Goal: Task Accomplishment & Management: Manage account settings

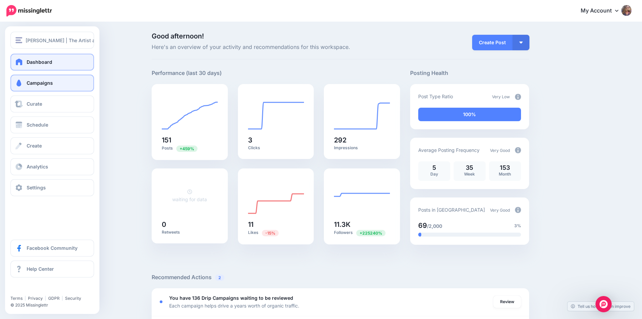
click at [41, 87] on link "Campaigns" at bounding box center [52, 82] width 84 height 17
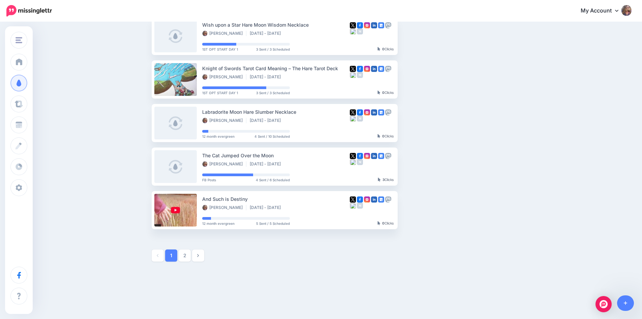
scroll to position [300, 0]
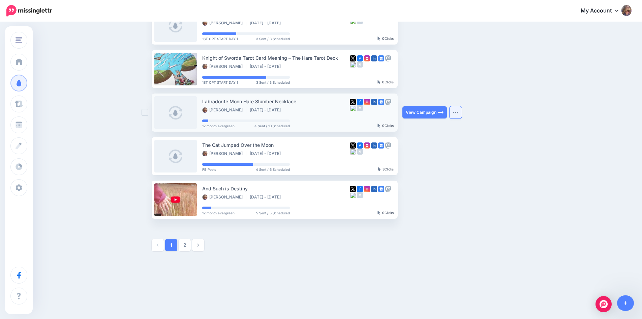
click at [457, 112] on img "button" at bounding box center [455, 112] width 5 height 2
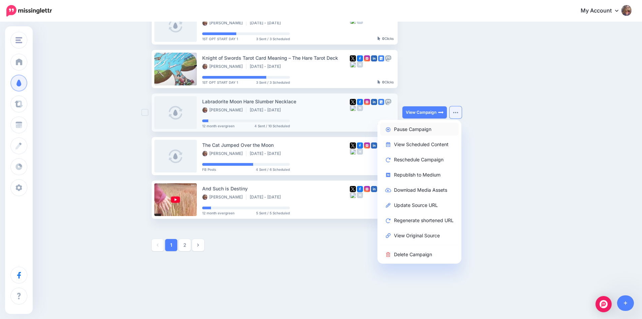
click at [421, 129] on link "Pause Campaign" at bounding box center [419, 128] width 79 height 13
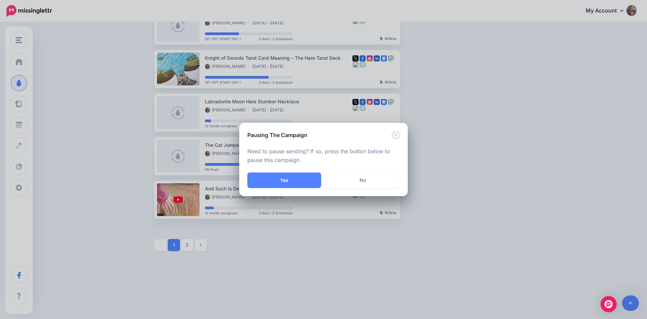
drag, startPoint x: 271, startPoint y: 177, endPoint x: 277, endPoint y: 178, distance: 6.1
click at [271, 178] on button "Yes" at bounding box center [284, 180] width 74 height 16
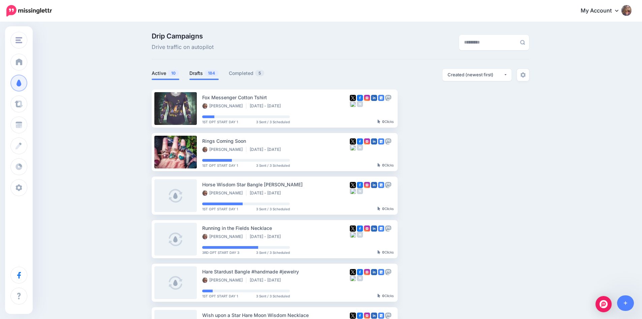
click at [195, 71] on link "Drafts 184" at bounding box center [203, 73] width 29 height 8
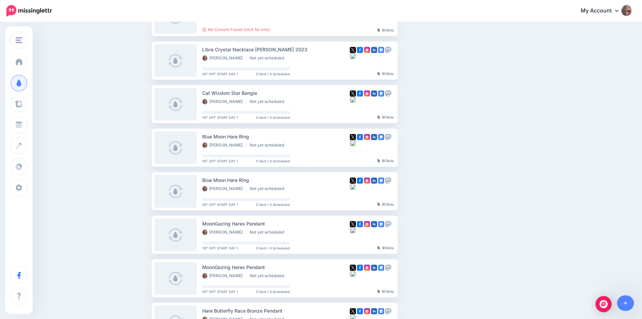
scroll to position [331, 0]
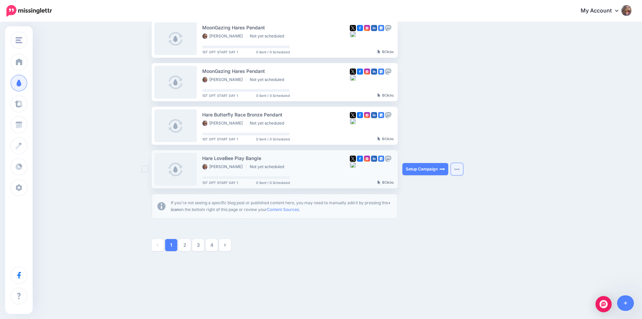
click at [462, 171] on button "button" at bounding box center [457, 169] width 12 height 12
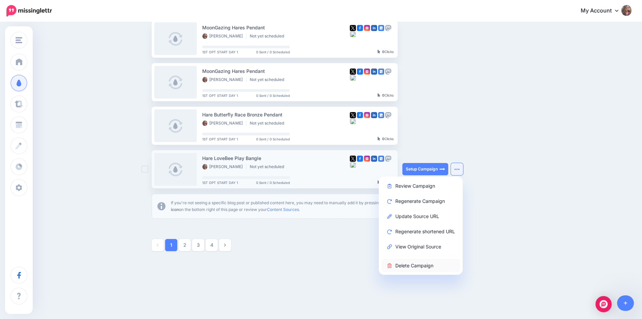
click at [428, 265] on link "Delete Campaign" at bounding box center [421, 265] width 79 height 13
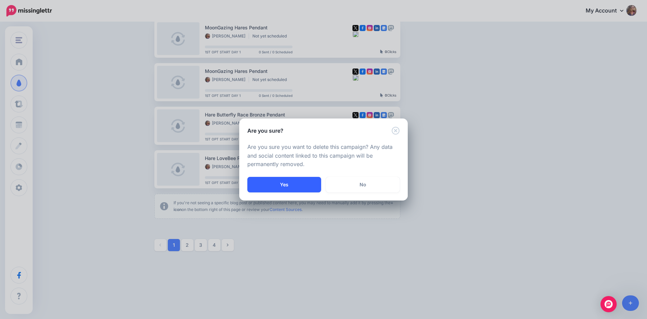
click at [313, 187] on button "Yes" at bounding box center [284, 185] width 74 height 16
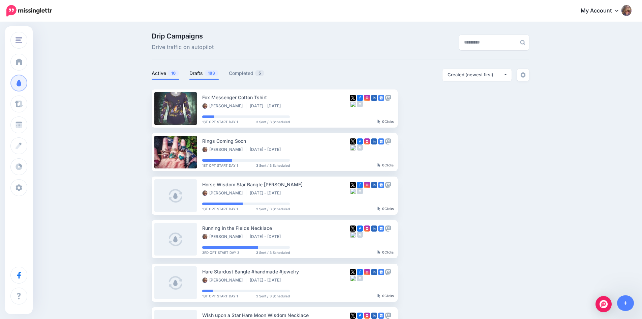
click at [214, 73] on span "183" at bounding box center [212, 73] width 14 height 6
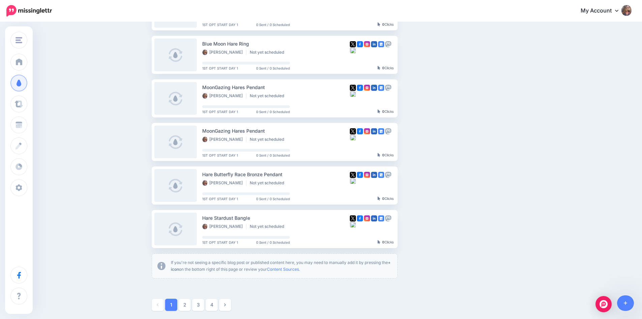
scroll to position [331, 0]
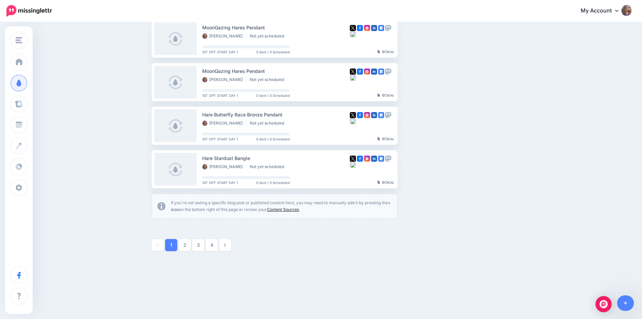
click at [299, 209] on link "Content Sources" at bounding box center [283, 209] width 32 height 5
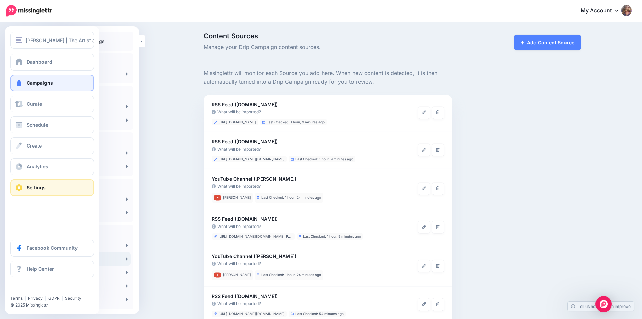
click at [32, 81] on span "Campaigns" at bounding box center [40, 83] width 26 height 6
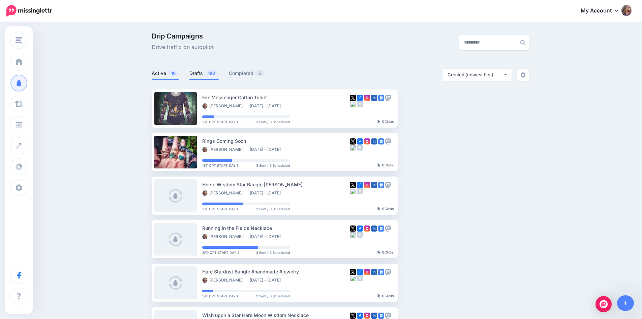
click at [202, 71] on link "Drafts 183" at bounding box center [203, 73] width 29 height 8
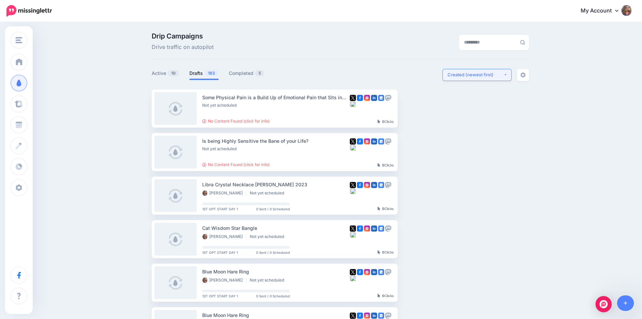
click at [507, 77] on button "Created (newest first)" at bounding box center [477, 75] width 69 height 12
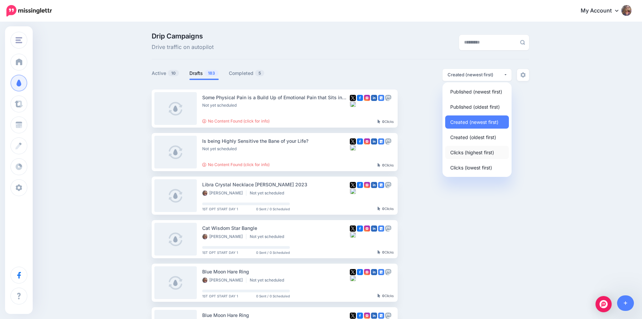
click at [485, 154] on span "Clicks (highest first)" at bounding box center [472, 152] width 44 height 8
select select "**********"
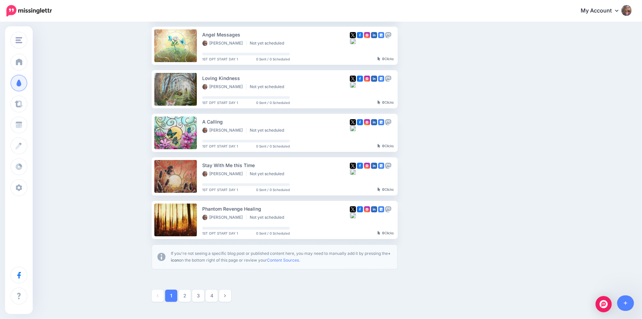
scroll to position [331, 0]
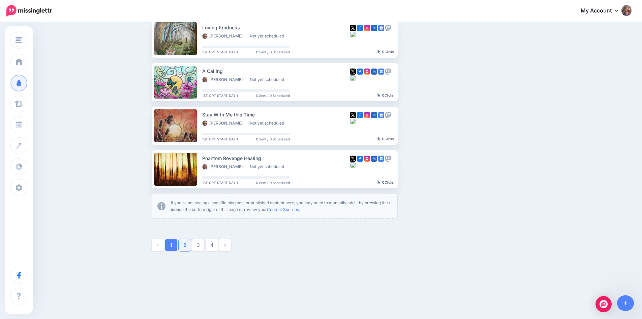
click at [185, 245] on link "2" at bounding box center [185, 245] width 12 height 12
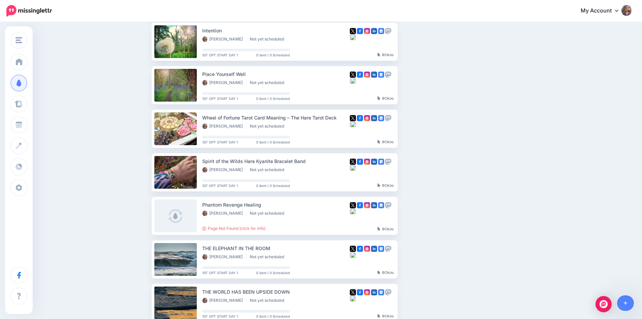
scroll to position [260, 0]
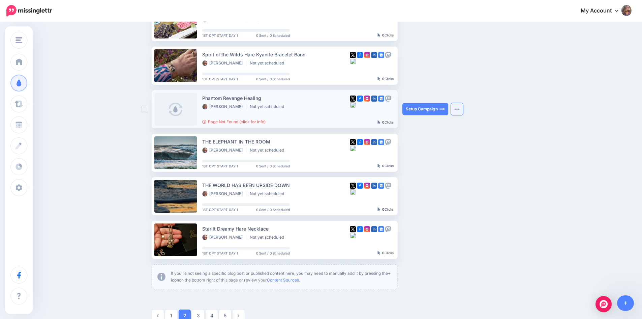
click at [459, 109] on img "button" at bounding box center [456, 109] width 5 height 2
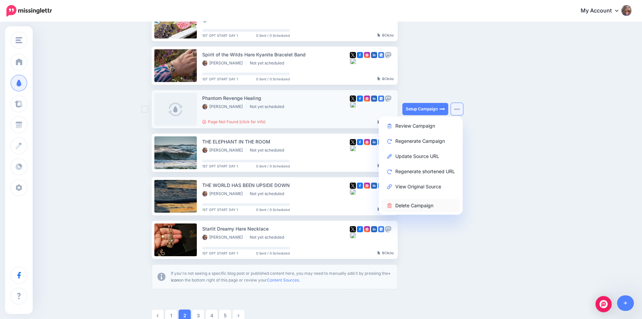
click at [422, 203] on link "Delete Campaign" at bounding box center [421, 205] width 79 height 13
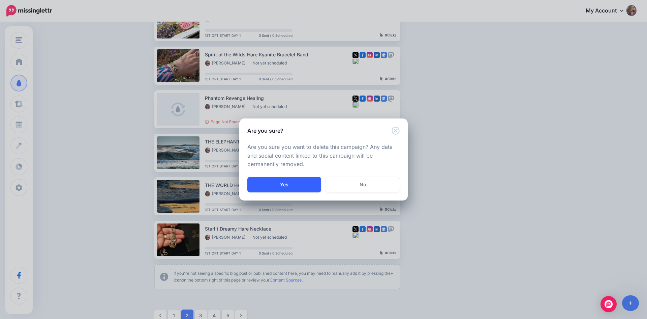
click at [305, 184] on button "Yes" at bounding box center [284, 185] width 74 height 16
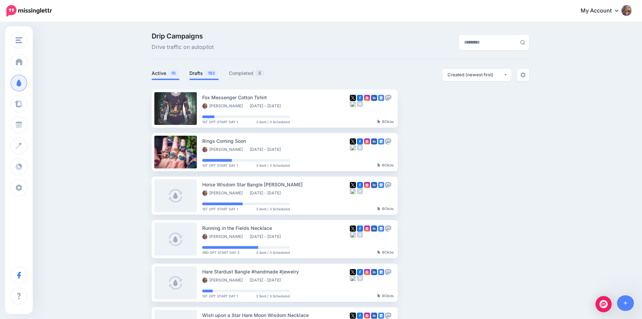
click at [208, 76] on link "Drafts 182" at bounding box center [203, 73] width 29 height 8
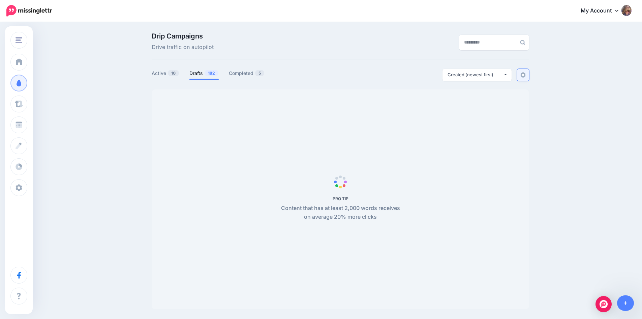
click at [526, 77] on img at bounding box center [522, 74] width 5 height 5
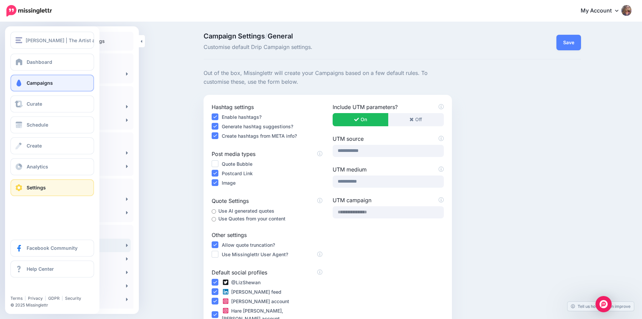
click at [34, 82] on span "Campaigns" at bounding box center [40, 83] width 26 height 6
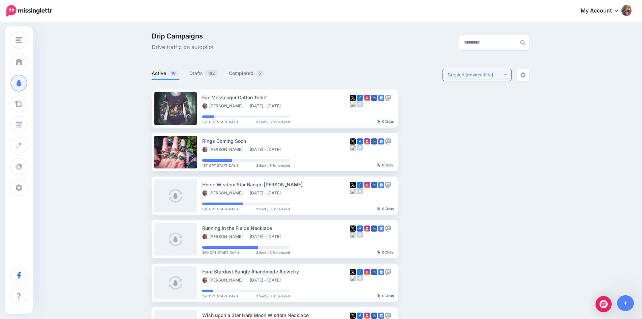
click at [504, 75] on div "Created (newest first)" at bounding box center [476, 74] width 56 height 6
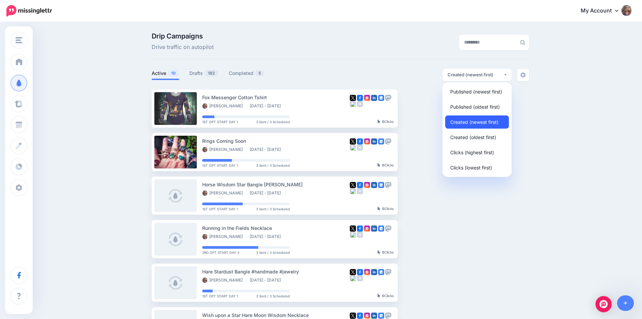
click at [479, 122] on span "Created (newest first)" at bounding box center [474, 122] width 48 height 8
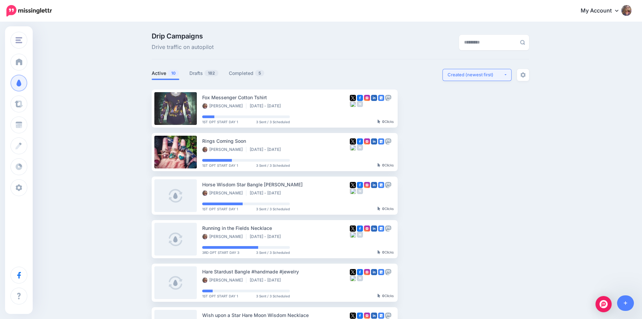
click at [502, 75] on div "Created (newest first)" at bounding box center [476, 74] width 56 height 6
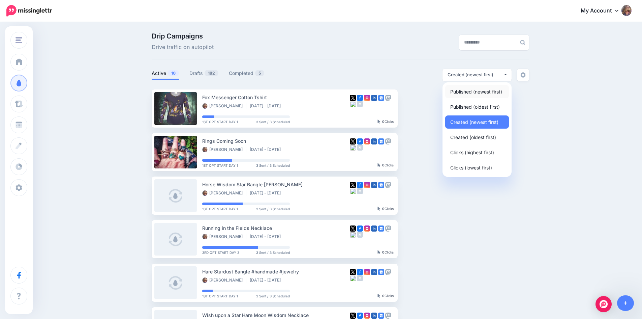
click at [486, 92] on span "Published (newest first)" at bounding box center [476, 91] width 52 height 8
select select "**********"
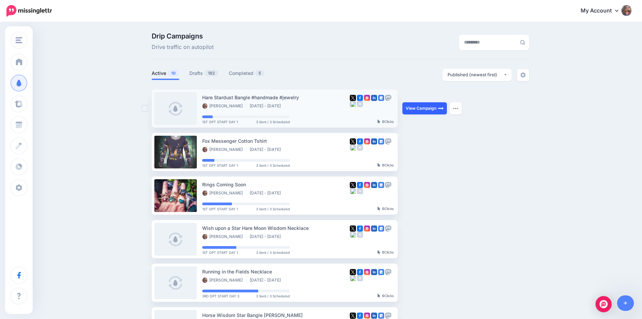
click at [440, 108] on link "View Campaign" at bounding box center [424, 108] width 44 height 12
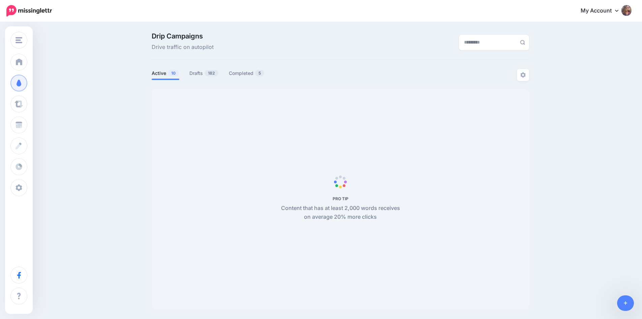
select select "**********"
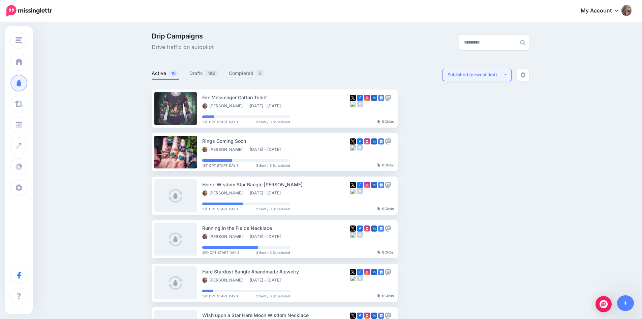
click at [483, 78] on button "Published (newest first)" at bounding box center [477, 75] width 69 height 12
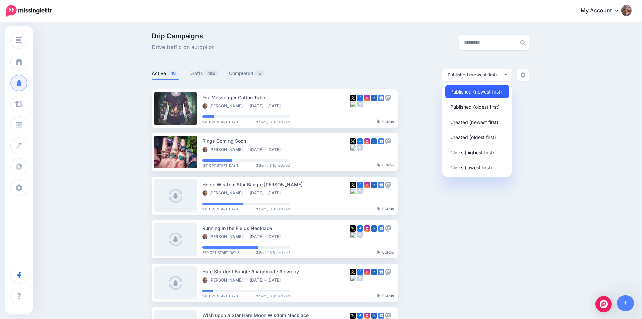
click at [477, 92] on span "Published (newest first)" at bounding box center [476, 91] width 52 height 8
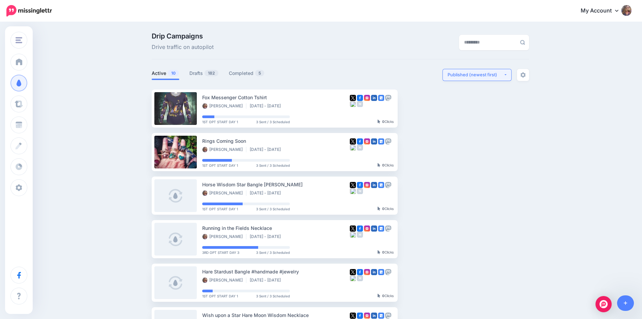
click at [485, 78] on button "Published (newest first)" at bounding box center [477, 75] width 69 height 12
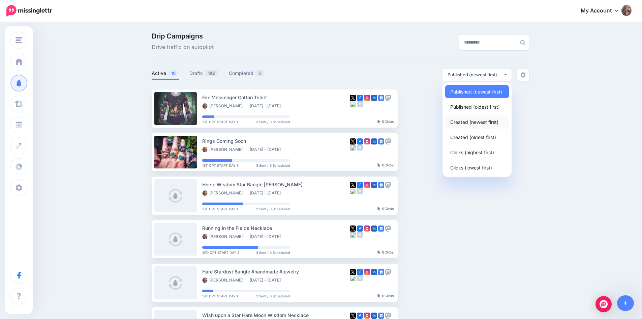
click at [474, 122] on span "Created (newest first)" at bounding box center [474, 122] width 48 height 8
select select "**********"
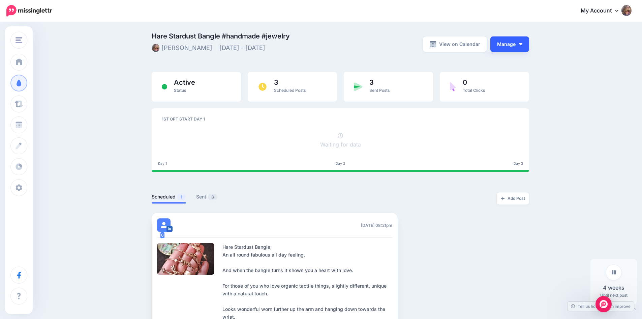
click at [522, 43] on img "button" at bounding box center [520, 44] width 3 height 2
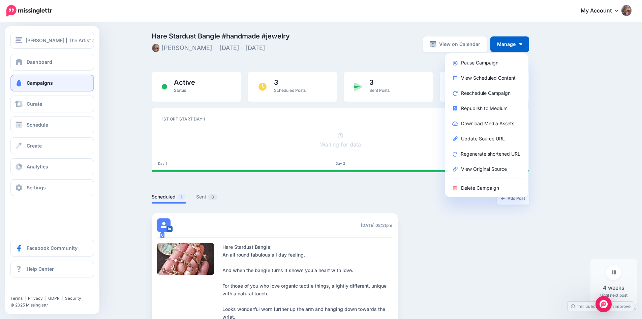
click at [36, 82] on span "Campaigns" at bounding box center [40, 83] width 26 height 6
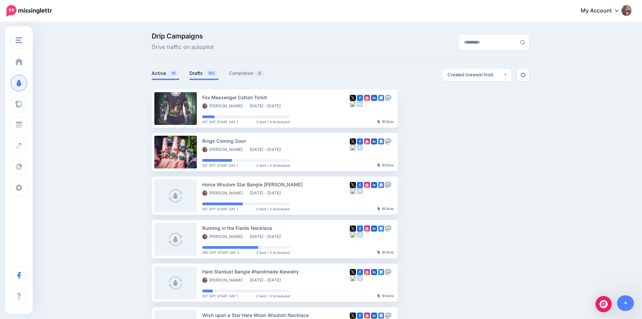
click at [205, 75] on link "Drafts 182" at bounding box center [203, 73] width 29 height 8
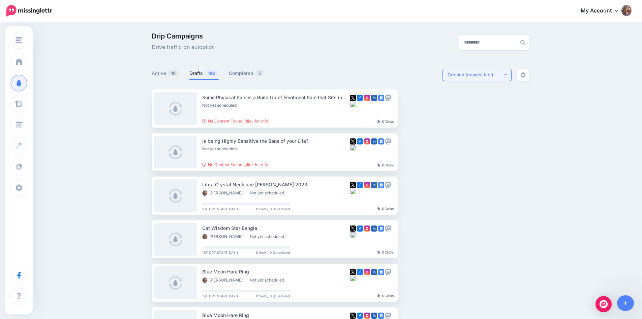
click at [501, 75] on div "Created (newest first)" at bounding box center [476, 74] width 56 height 6
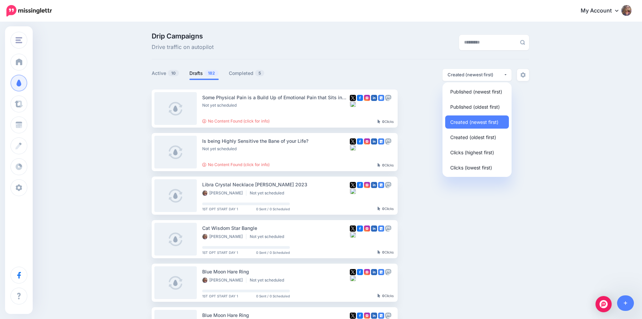
click at [584, 117] on div "Drip Campaigns Drive traffic on autopilot Active 10 182 5" at bounding box center [321, 310] width 642 height 574
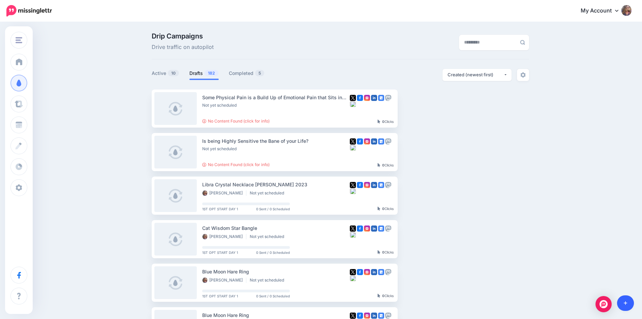
click at [627, 300] on icon at bounding box center [626, 302] width 4 height 5
